Goal: Leave review/rating

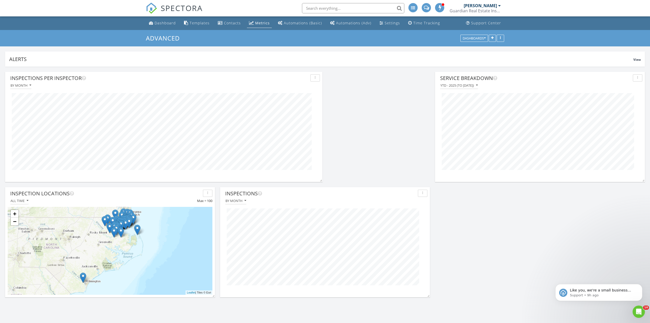
scroll to position [246, 661]
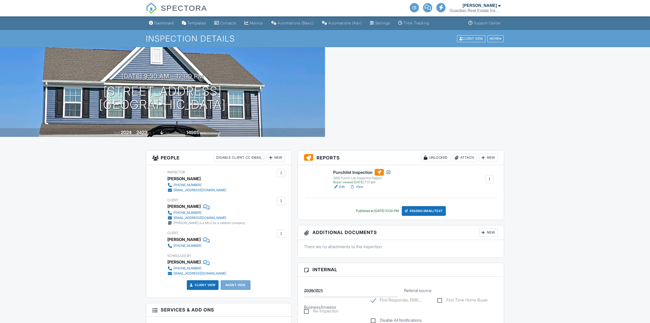
click at [345, 187] on link "Edit" at bounding box center [339, 186] width 12 height 5
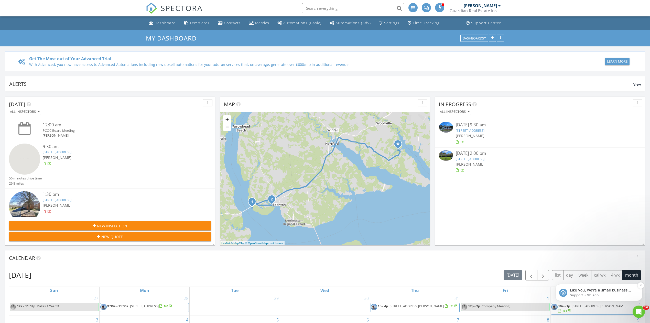
click at [590, 290] on p "Like you, we're a small business that relies on reviews to grow. If you have a …" at bounding box center [603, 290] width 66 height 5
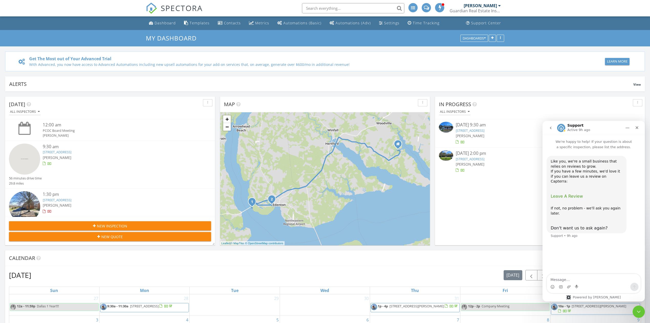
click at [571, 194] on span "Leave A Review" at bounding box center [567, 196] width 32 height 5
